Goal: Transaction & Acquisition: Subscribe to service/newsletter

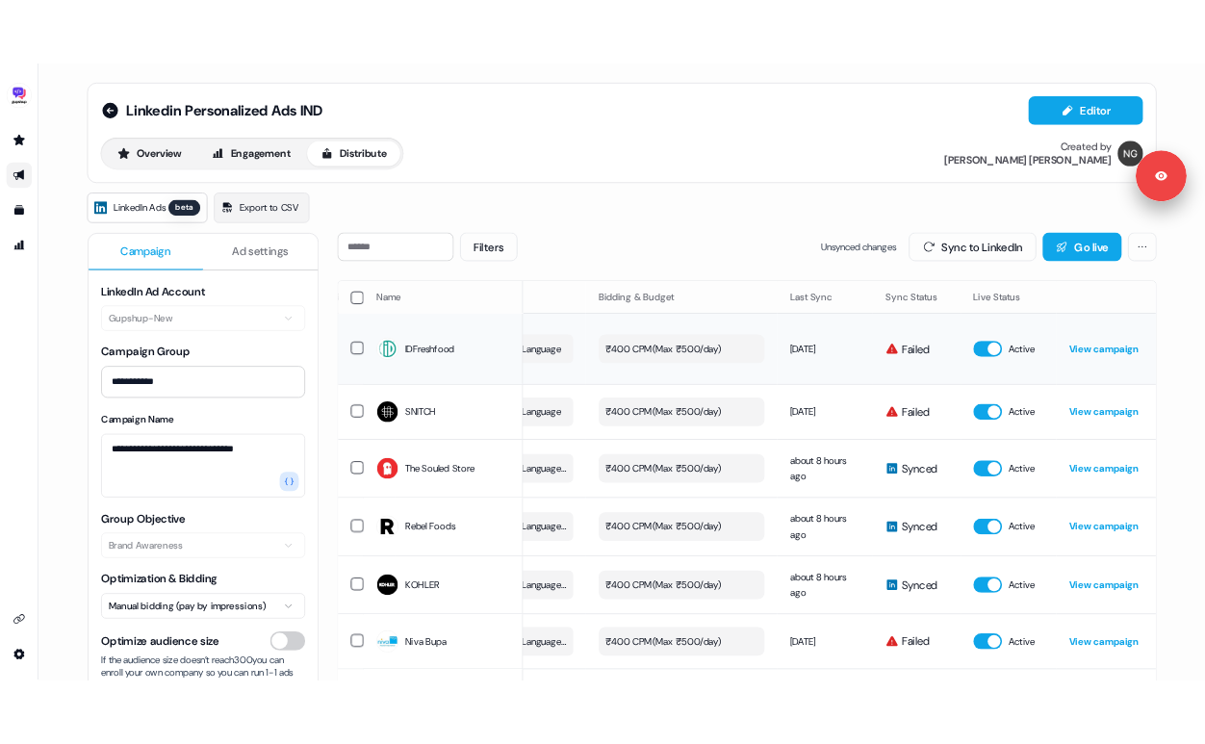
scroll to position [0, 545]
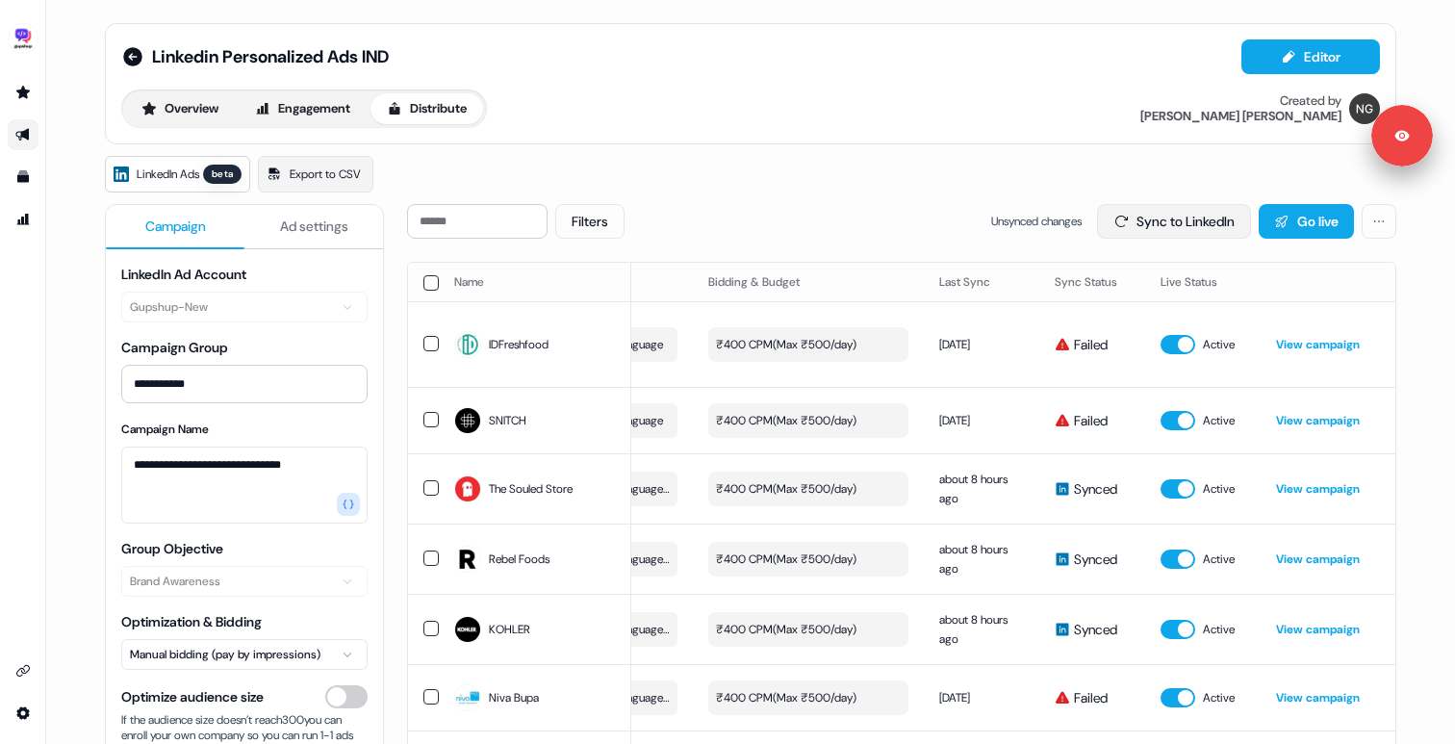
click at [1156, 225] on button "Sync to LinkedIn" at bounding box center [1174, 221] width 154 height 35
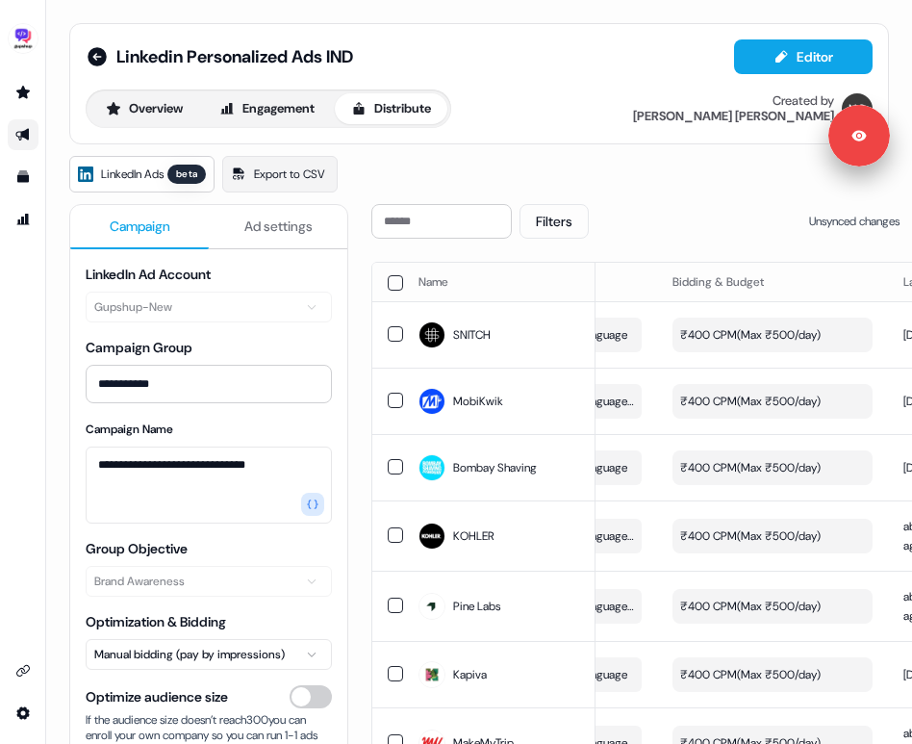
click at [911, 203] on div "**********" at bounding box center [479, 372] width 866 height 744
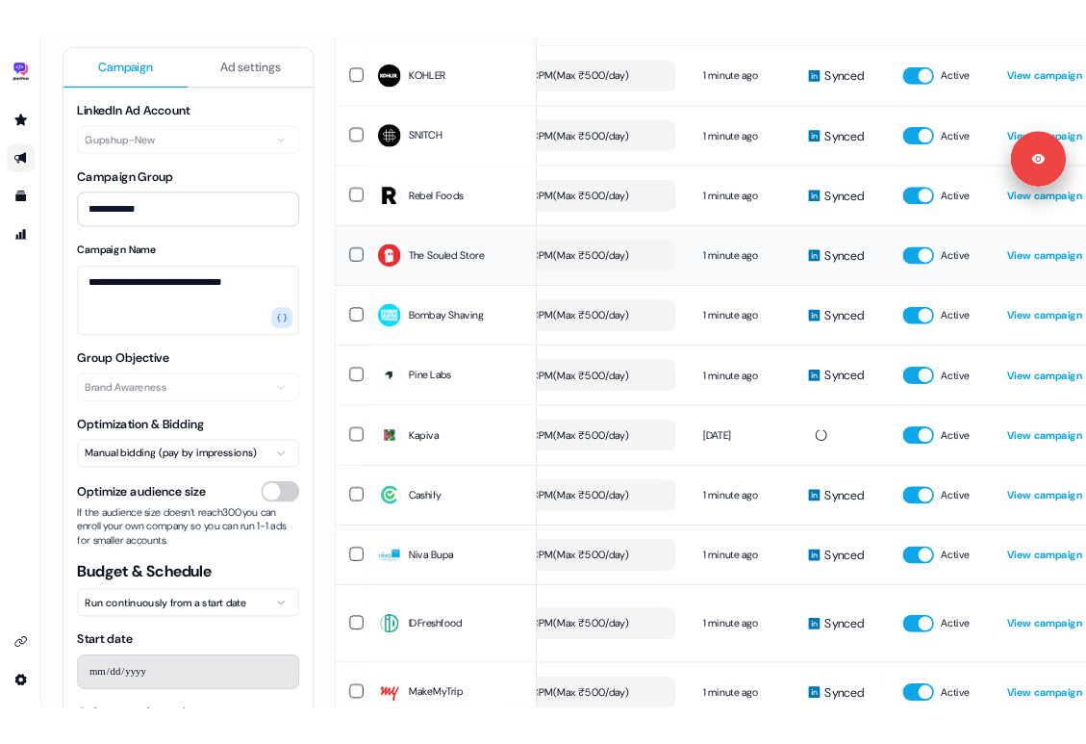
scroll to position [0, 0]
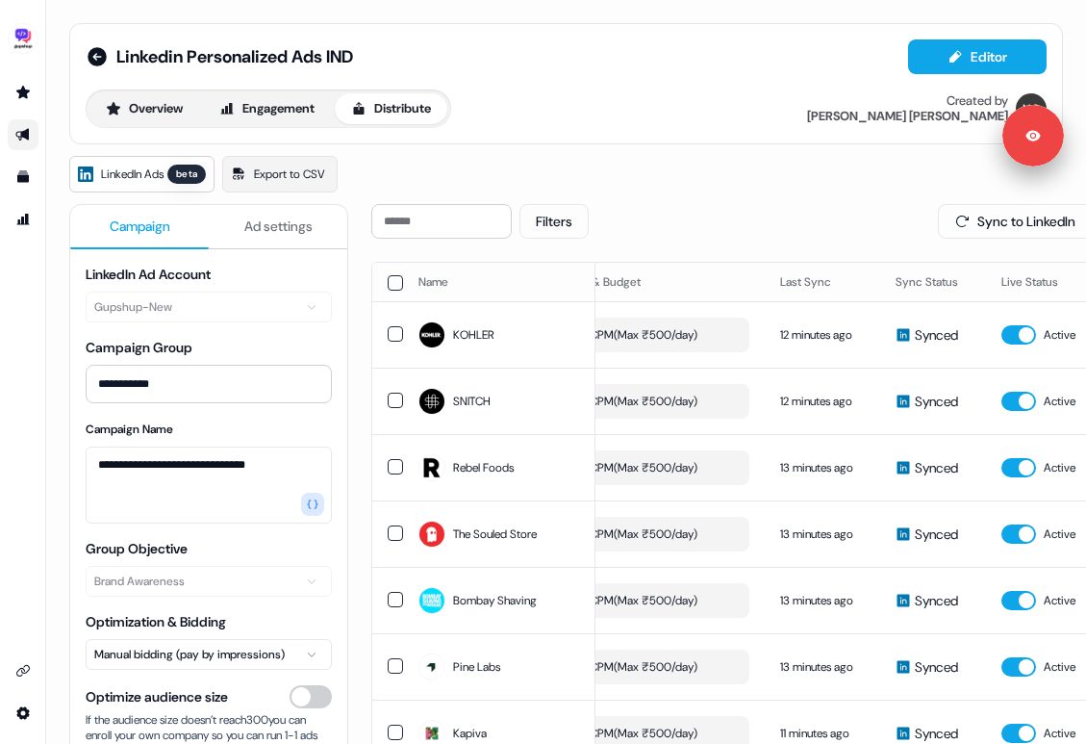
click at [271, 221] on span "Ad settings" at bounding box center [278, 225] width 68 height 19
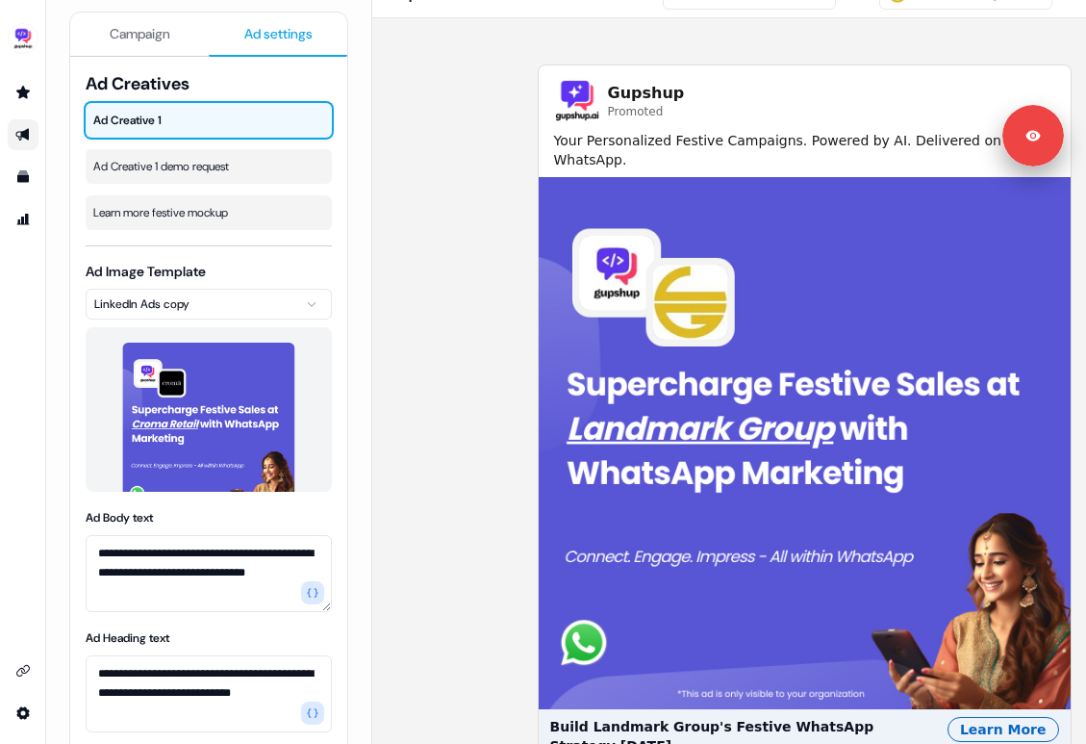
scroll to position [191, 0]
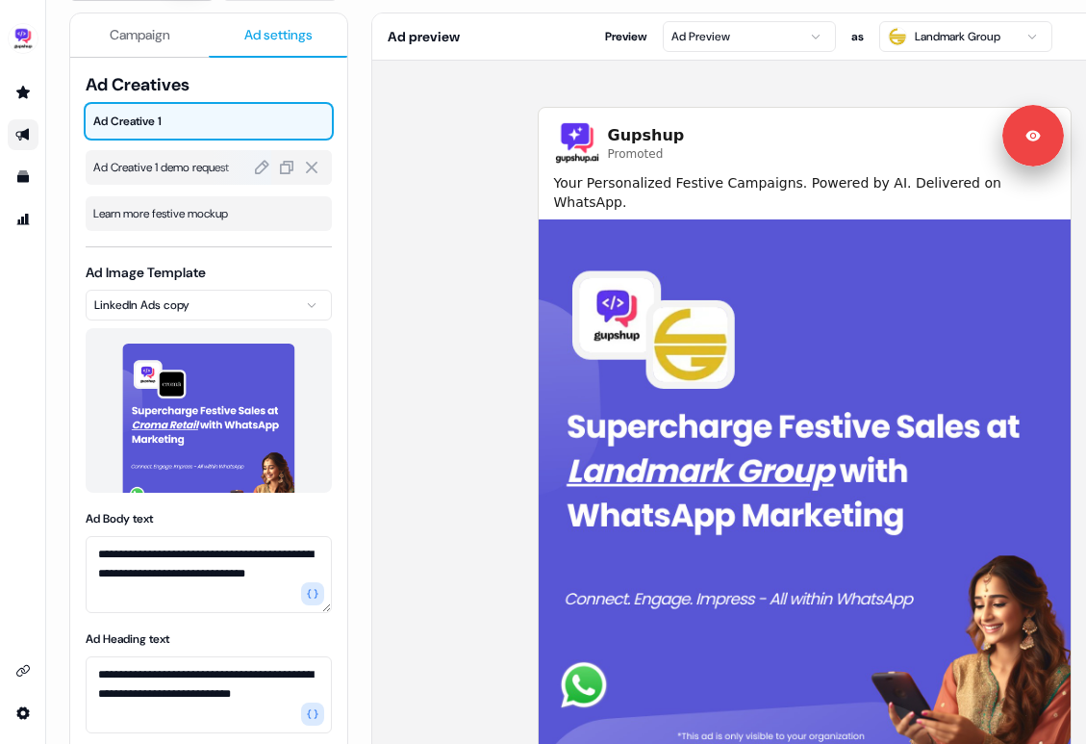
click at [159, 175] on span "Ad Creative 1 demo request" at bounding box center [208, 167] width 231 height 19
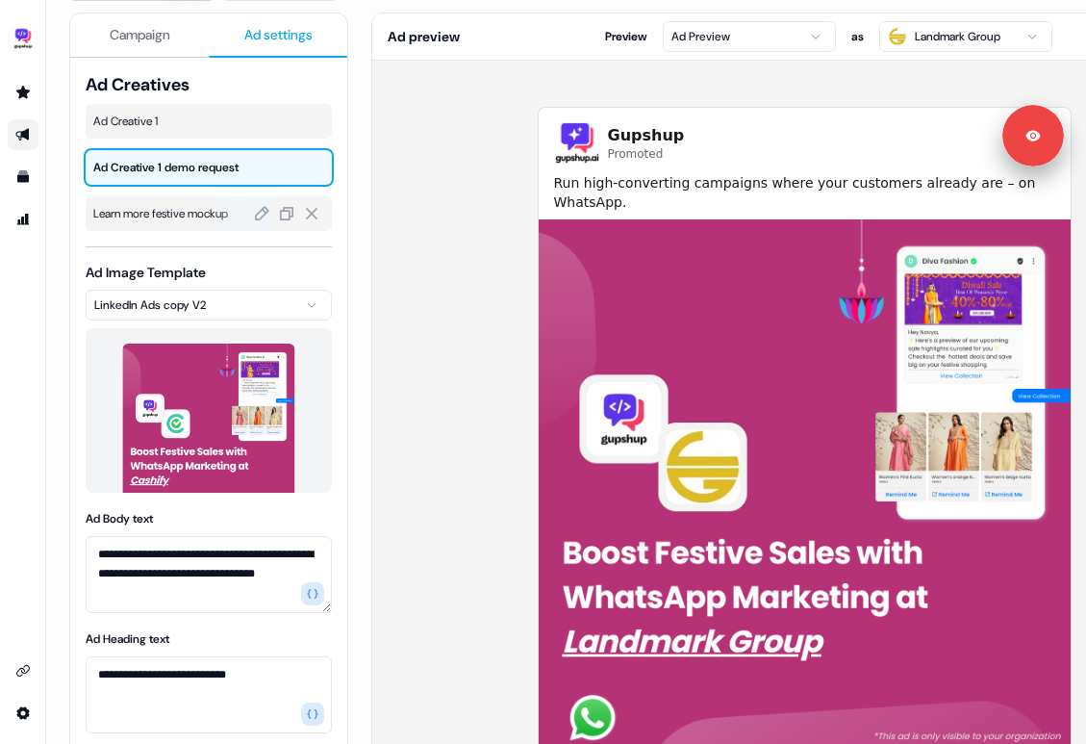
click at [151, 207] on span "Learn more festive mockup" at bounding box center [208, 213] width 231 height 19
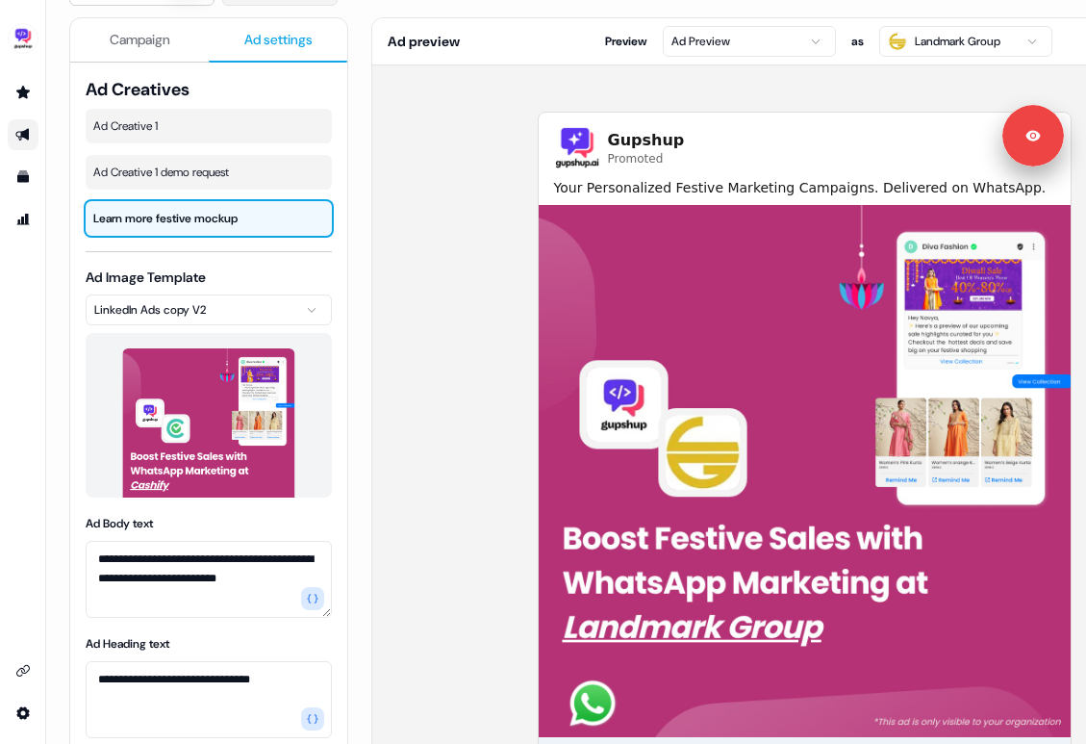
scroll to position [0, 0]
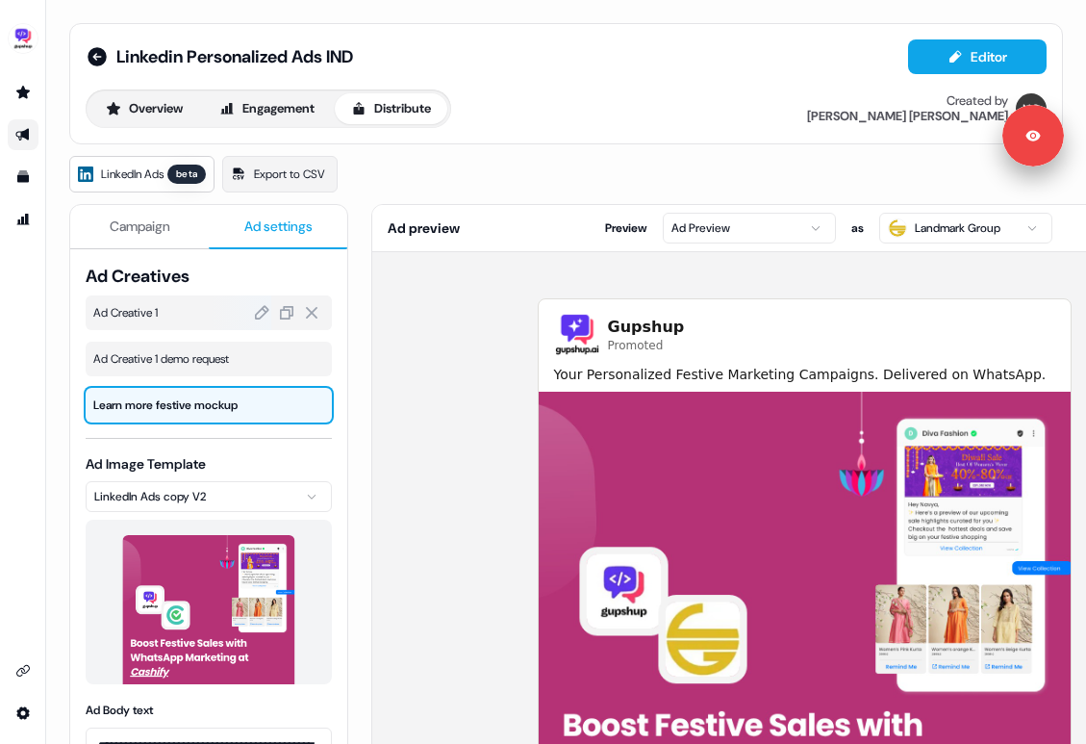
click at [160, 312] on span "Ad Creative 1" at bounding box center [208, 312] width 231 height 19
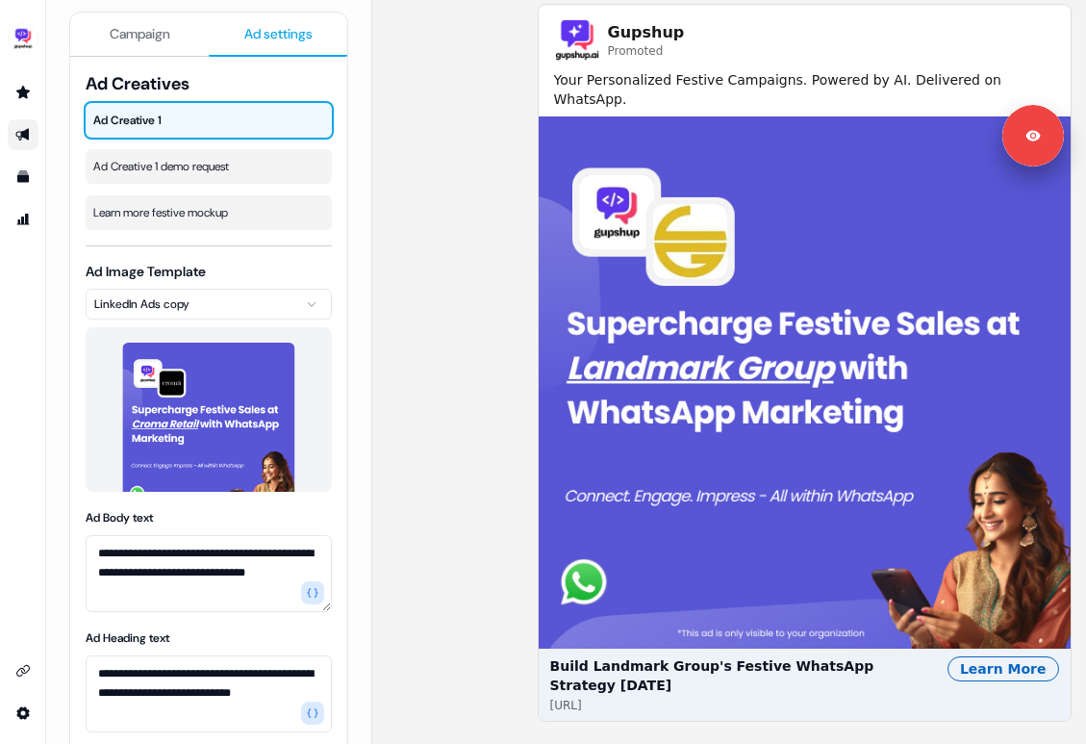
scroll to position [311, 0]
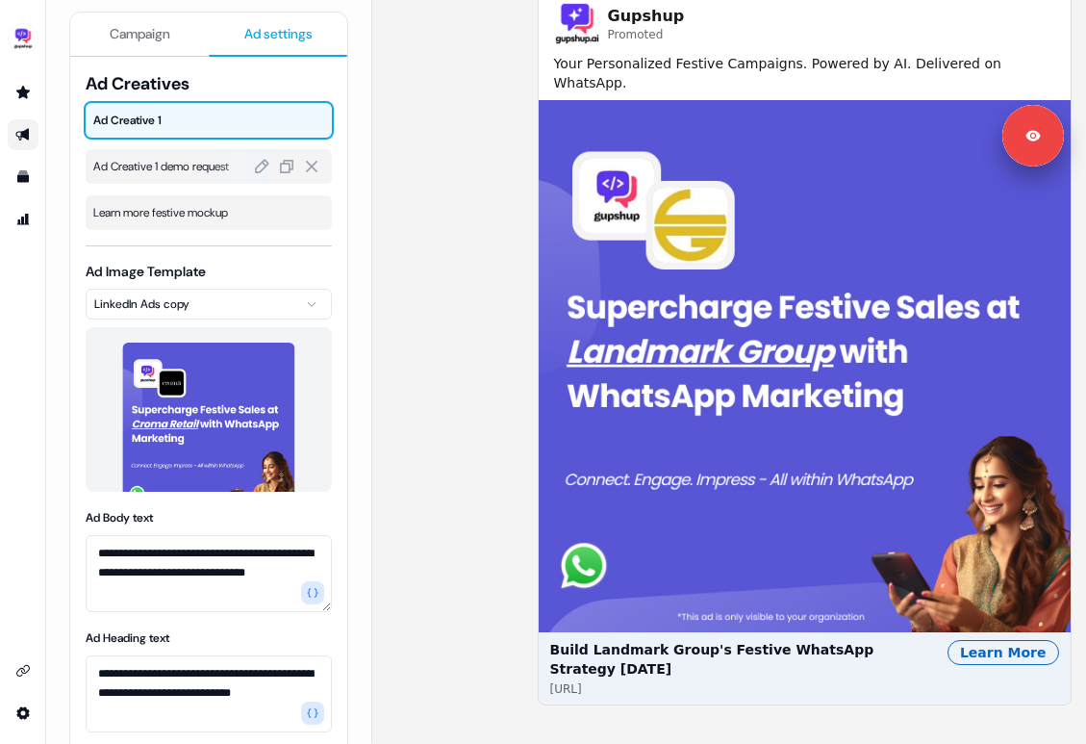
click at [171, 161] on span "Ad Creative 1 demo request" at bounding box center [208, 166] width 231 height 19
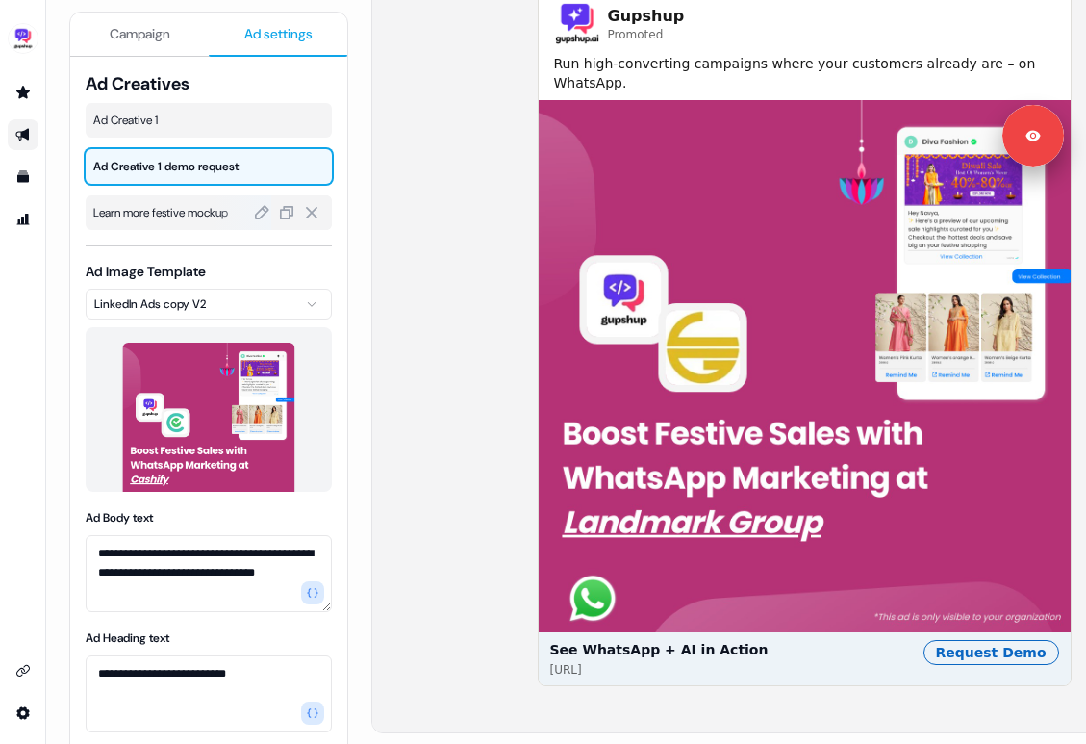
click at [178, 208] on span "Learn more festive mockup" at bounding box center [208, 212] width 231 height 19
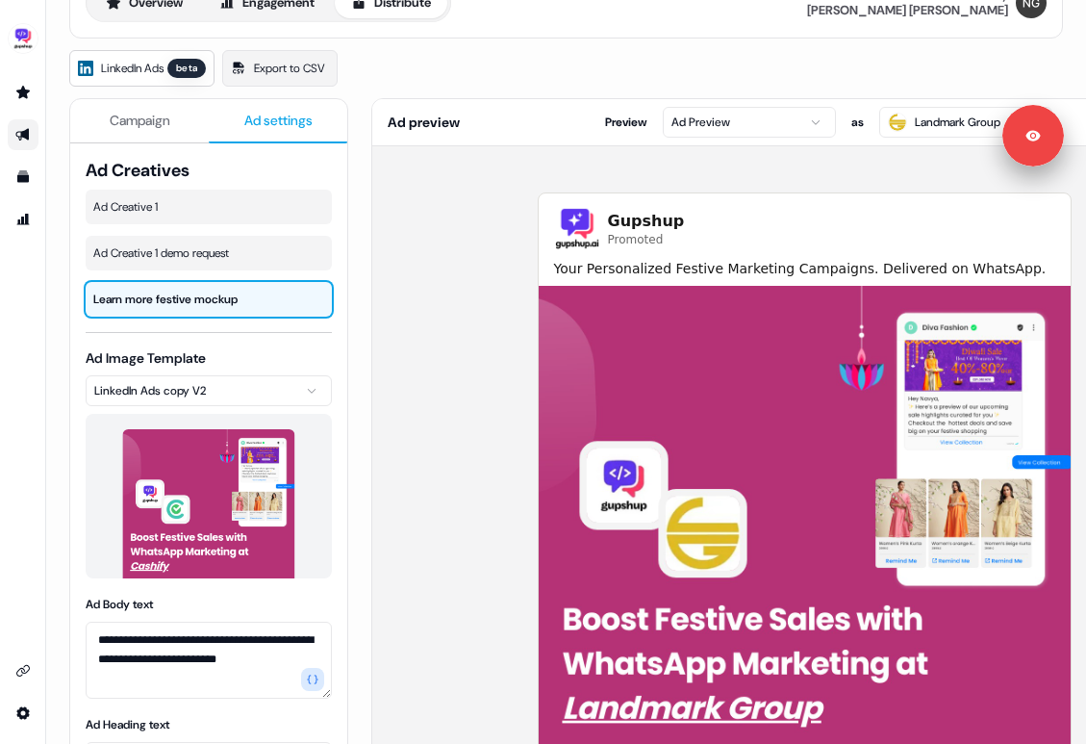
scroll to position [106, 0]
click at [208, 267] on div "Ad Creative 1 demo request" at bounding box center [209, 253] width 246 height 35
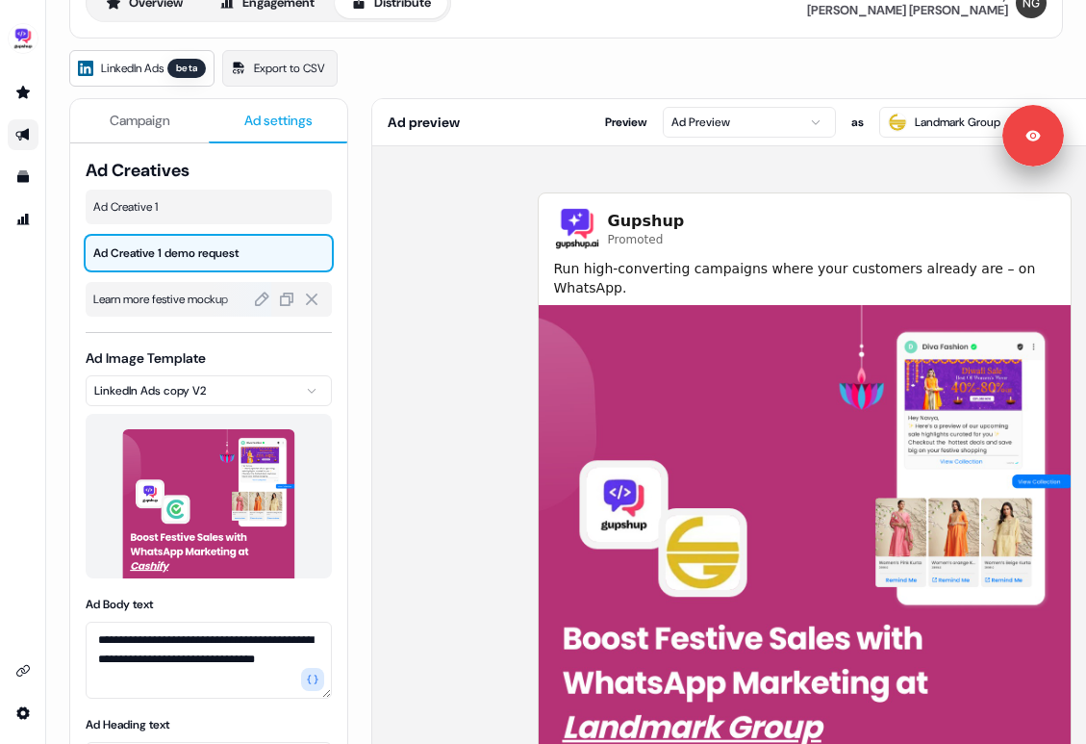
click at [192, 295] on span "Learn more festive mockup" at bounding box center [208, 299] width 231 height 19
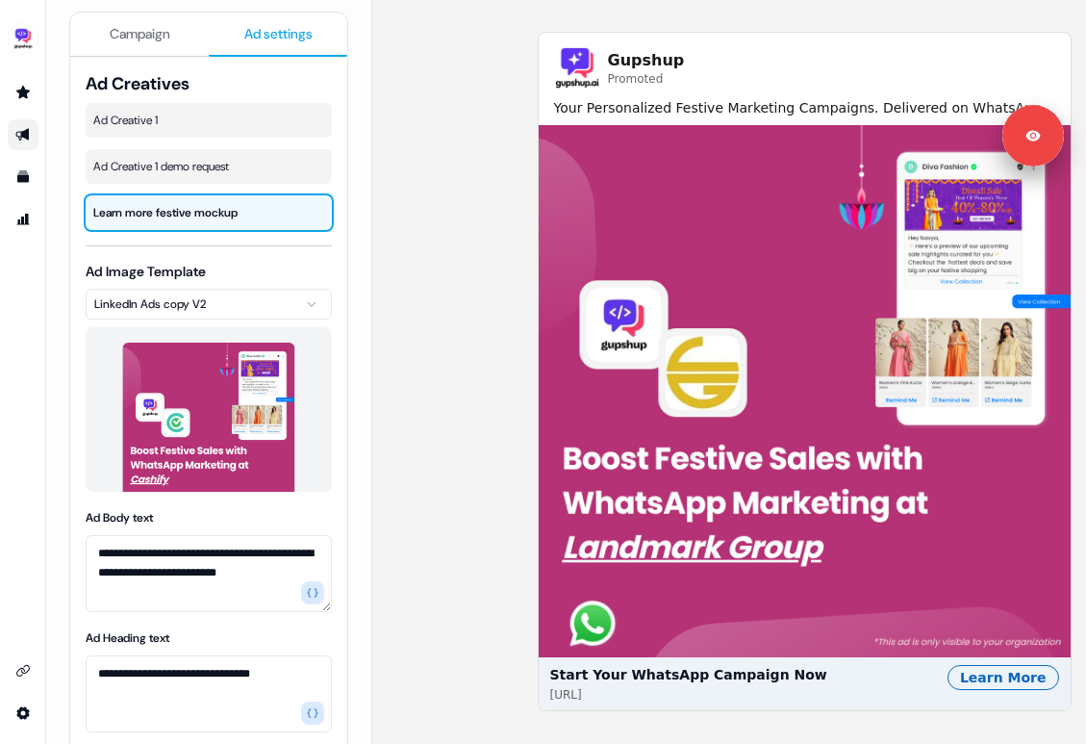
scroll to position [311, 0]
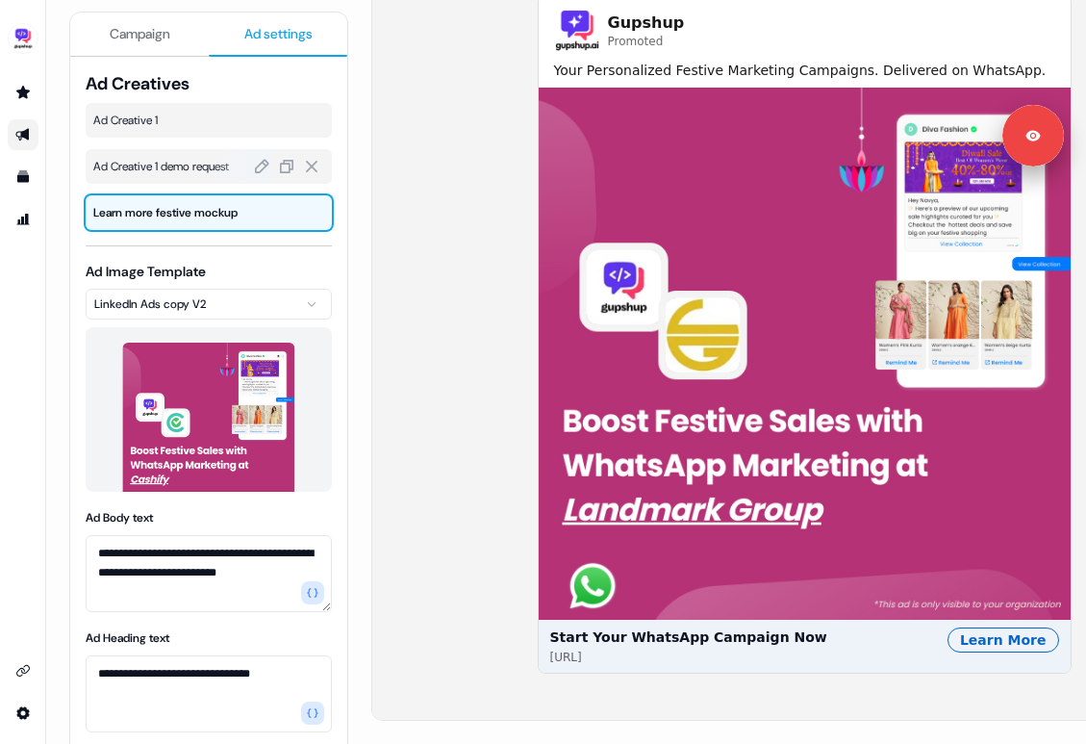
click at [162, 166] on span "Ad Creative 1 demo request" at bounding box center [208, 166] width 231 height 19
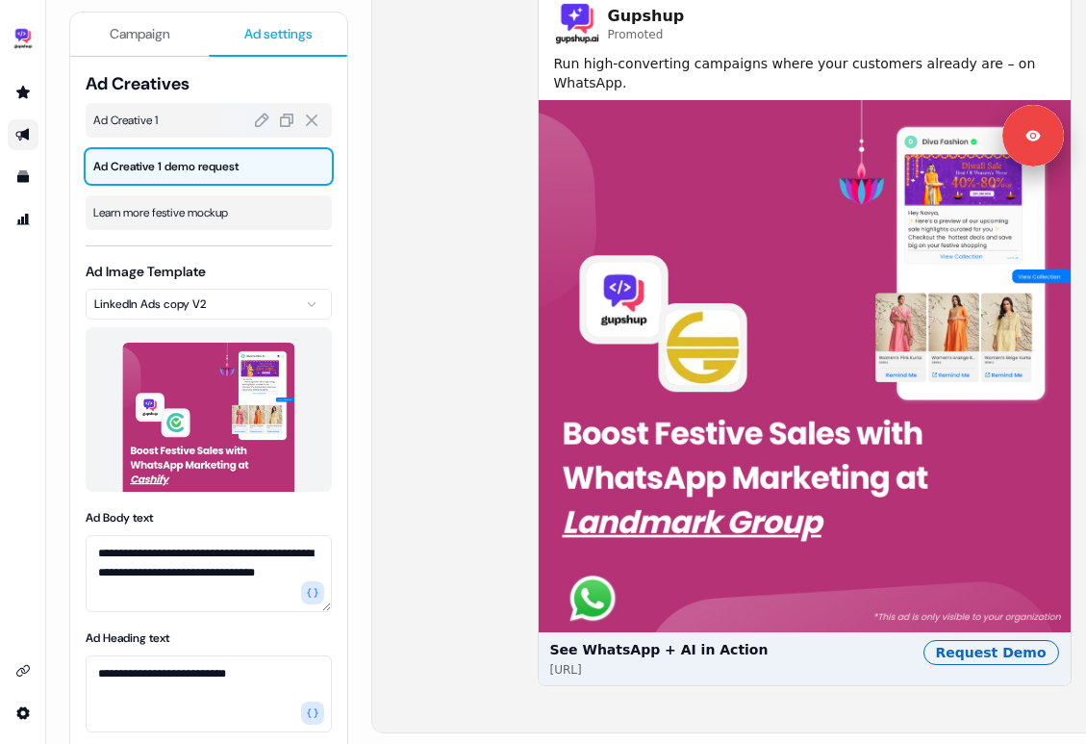
click at [178, 124] on span "Ad Creative 1" at bounding box center [208, 120] width 231 height 19
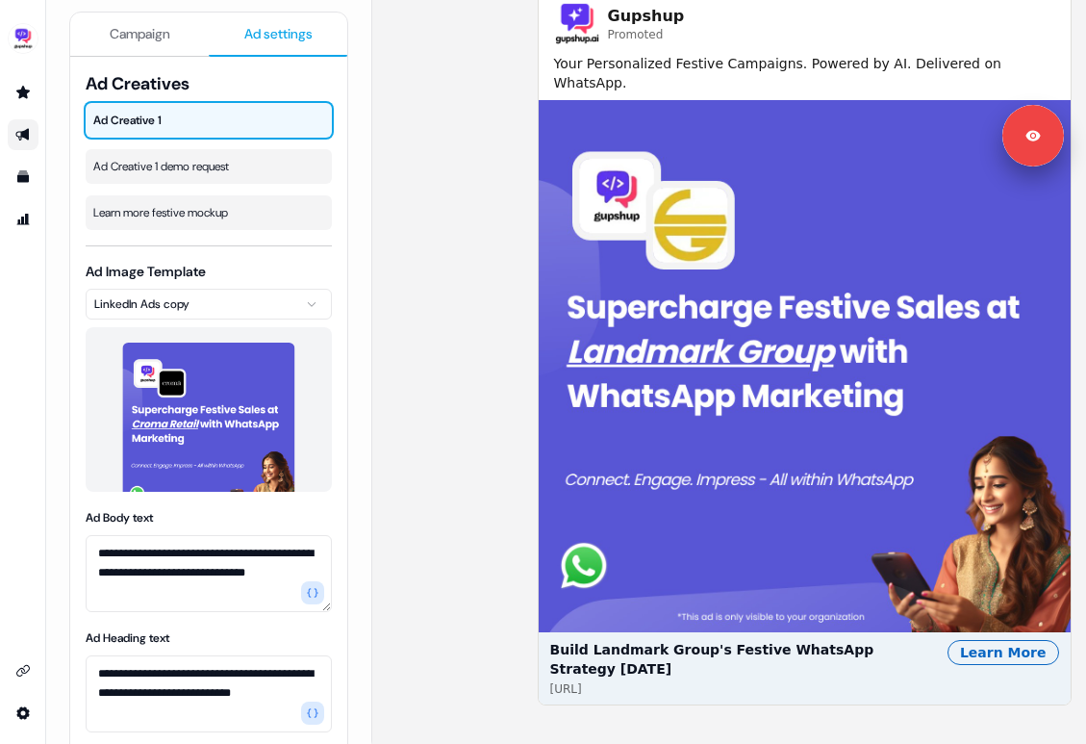
click at [224, 288] on html "**********" at bounding box center [543, 372] width 1086 height 744
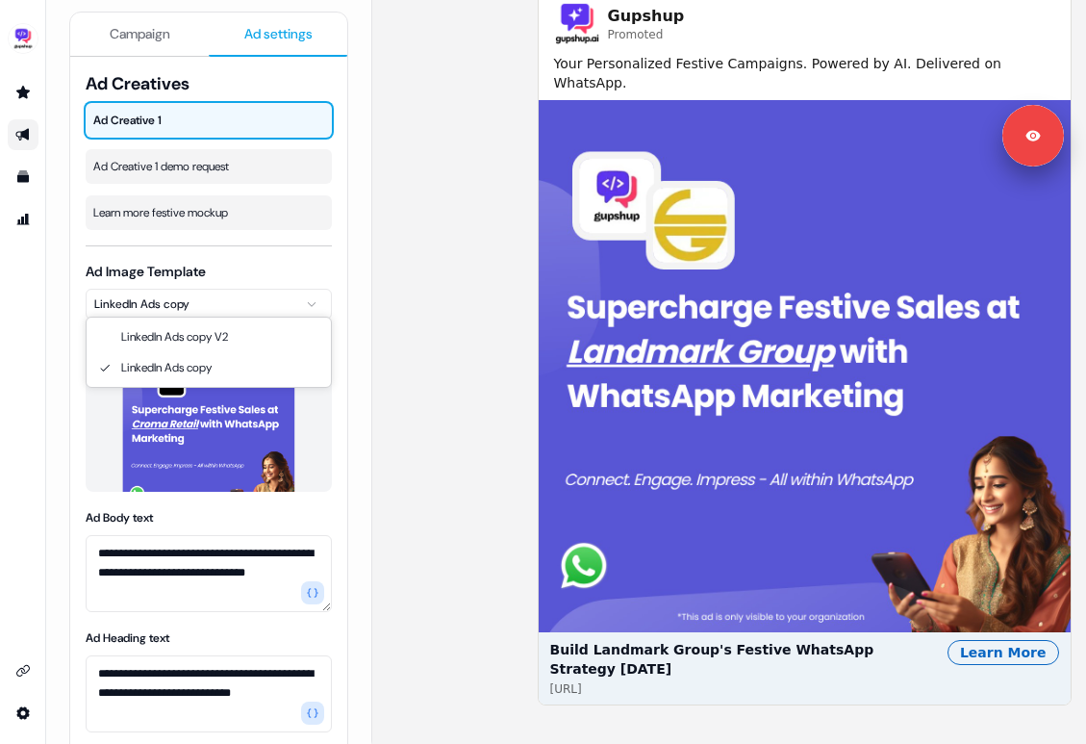
click at [224, 288] on html "**********" at bounding box center [543, 372] width 1086 height 744
